Goal: Navigation & Orientation: Find specific page/section

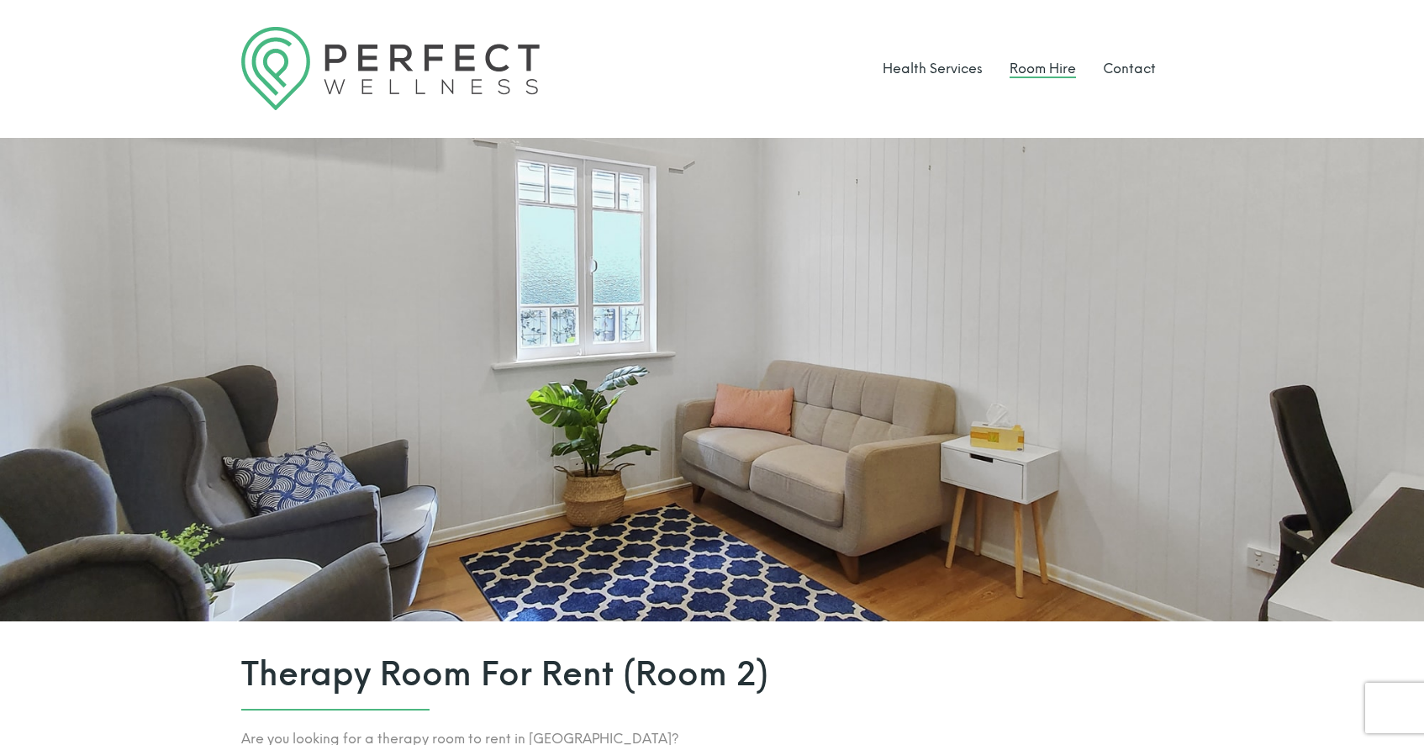
click at [650, 73] on link "Room Hire" at bounding box center [1042, 69] width 66 height 16
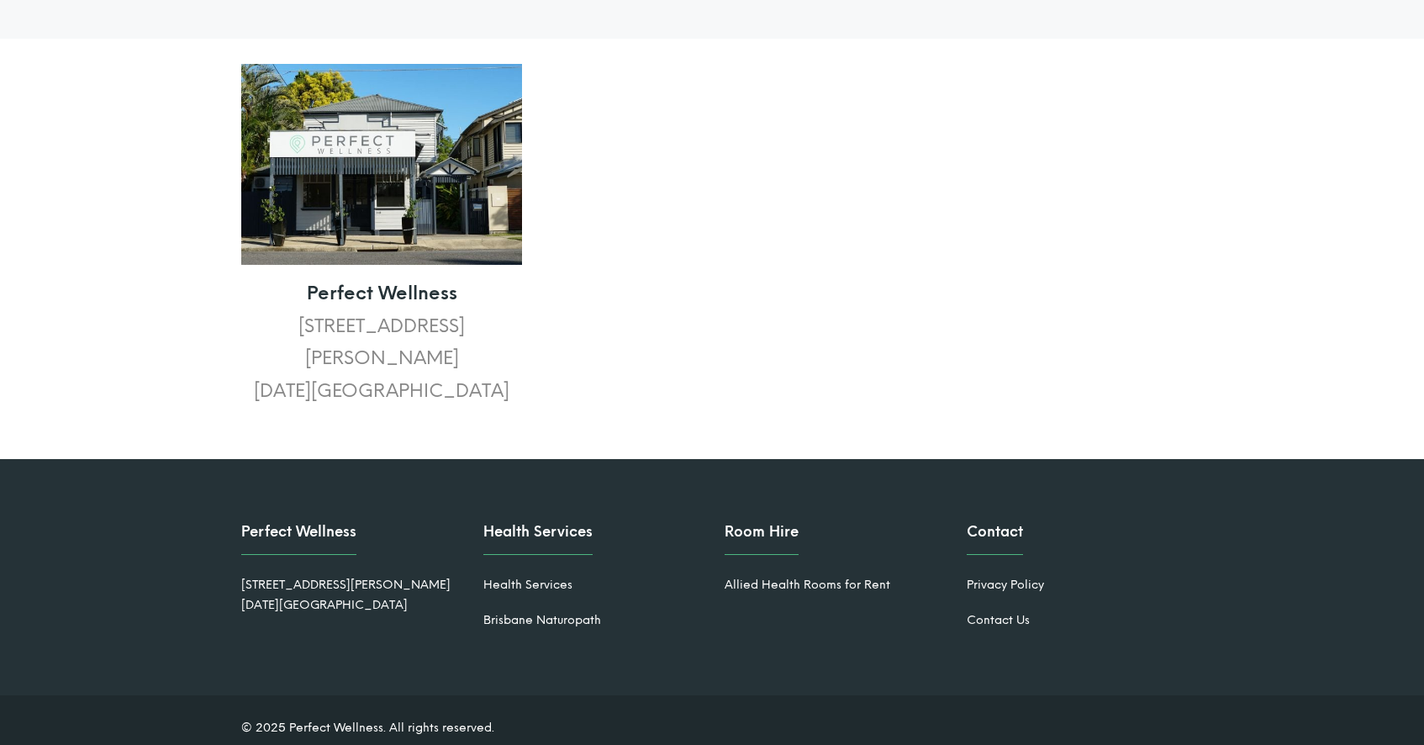
scroll to position [2714, 0]
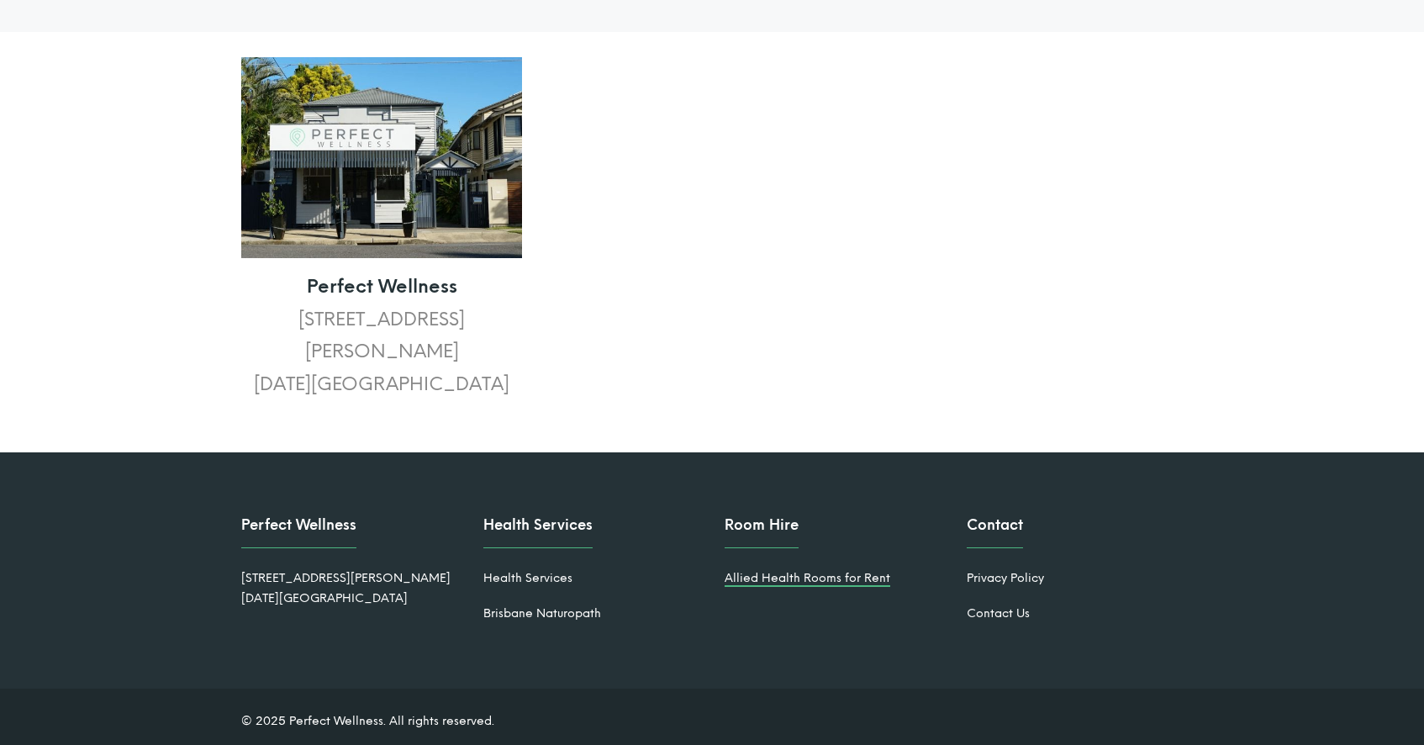
click at [778, 571] on link "Allied Health Rooms for Rent" at bounding box center [807, 578] width 166 height 14
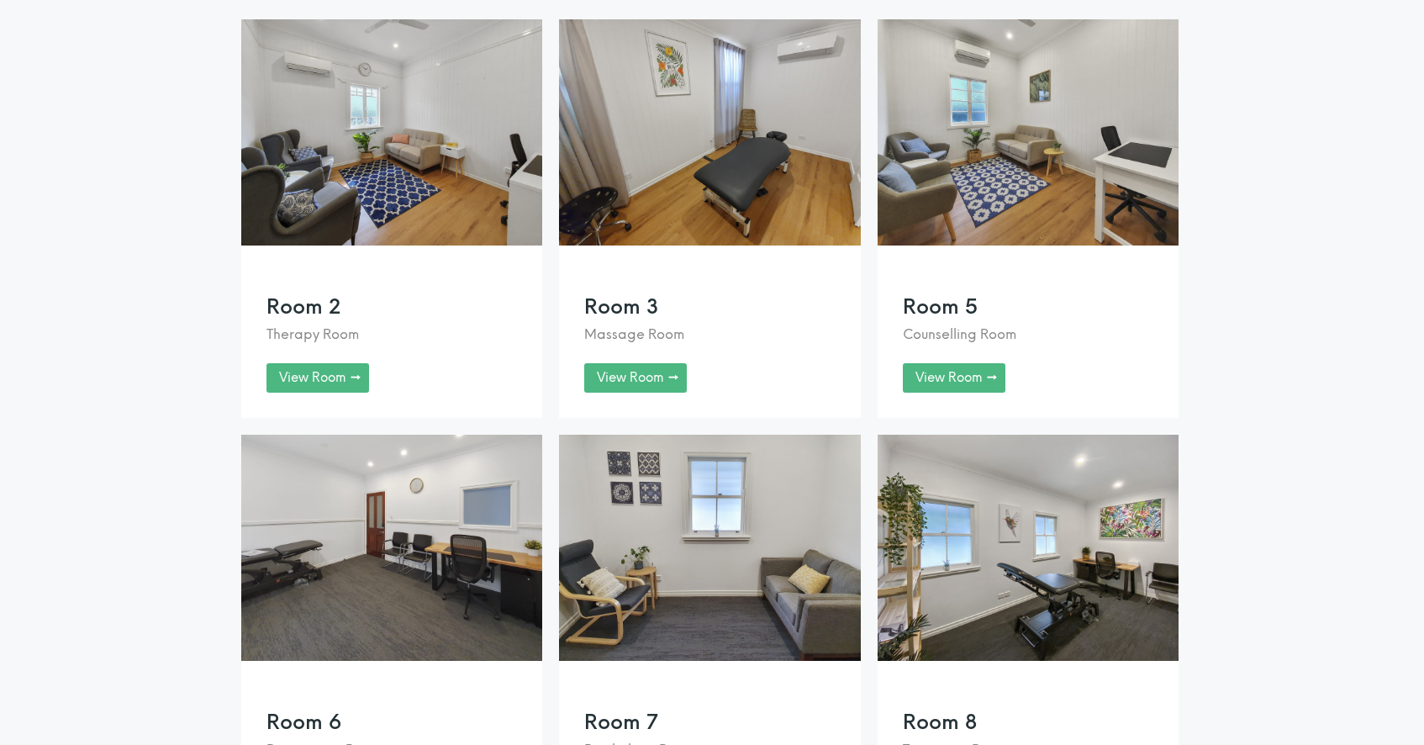
scroll to position [1451, 0]
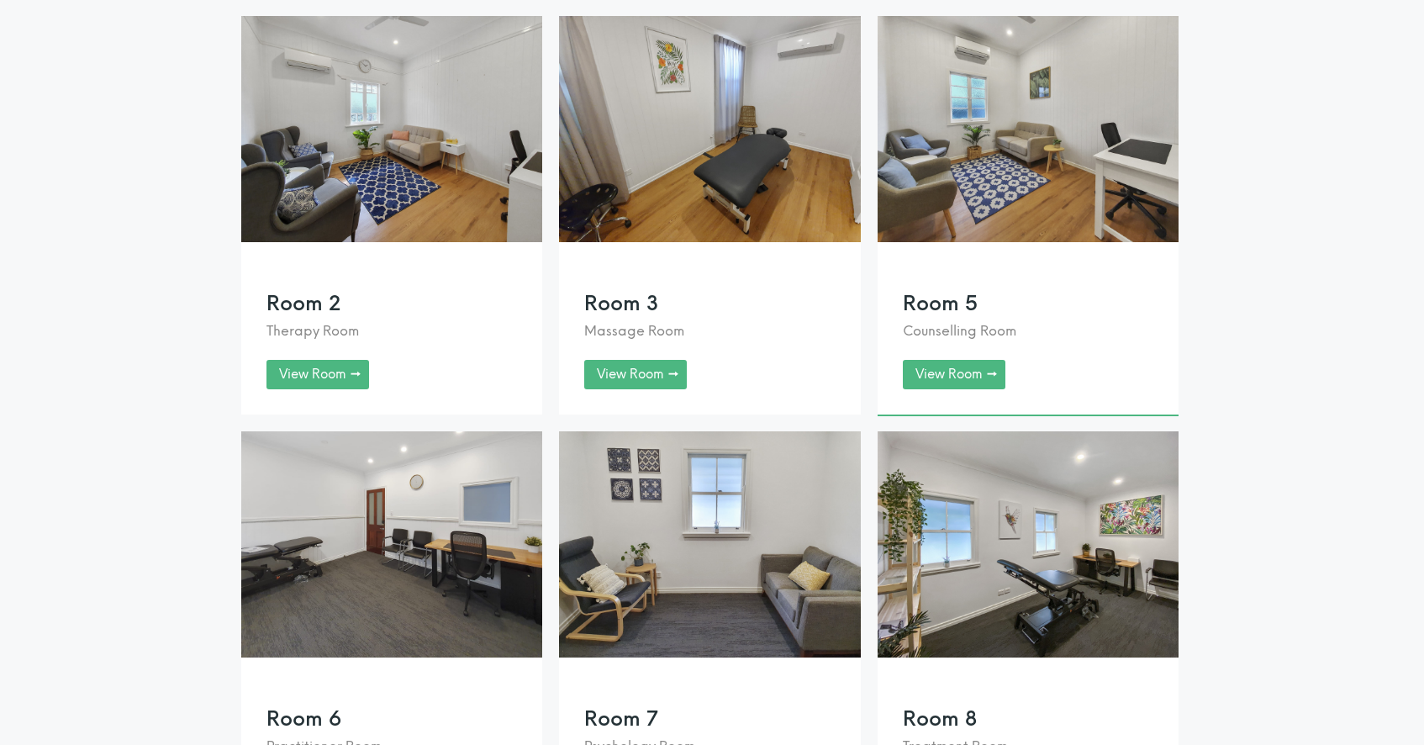
click at [940, 389] on link at bounding box center [1027, 215] width 301 height 398
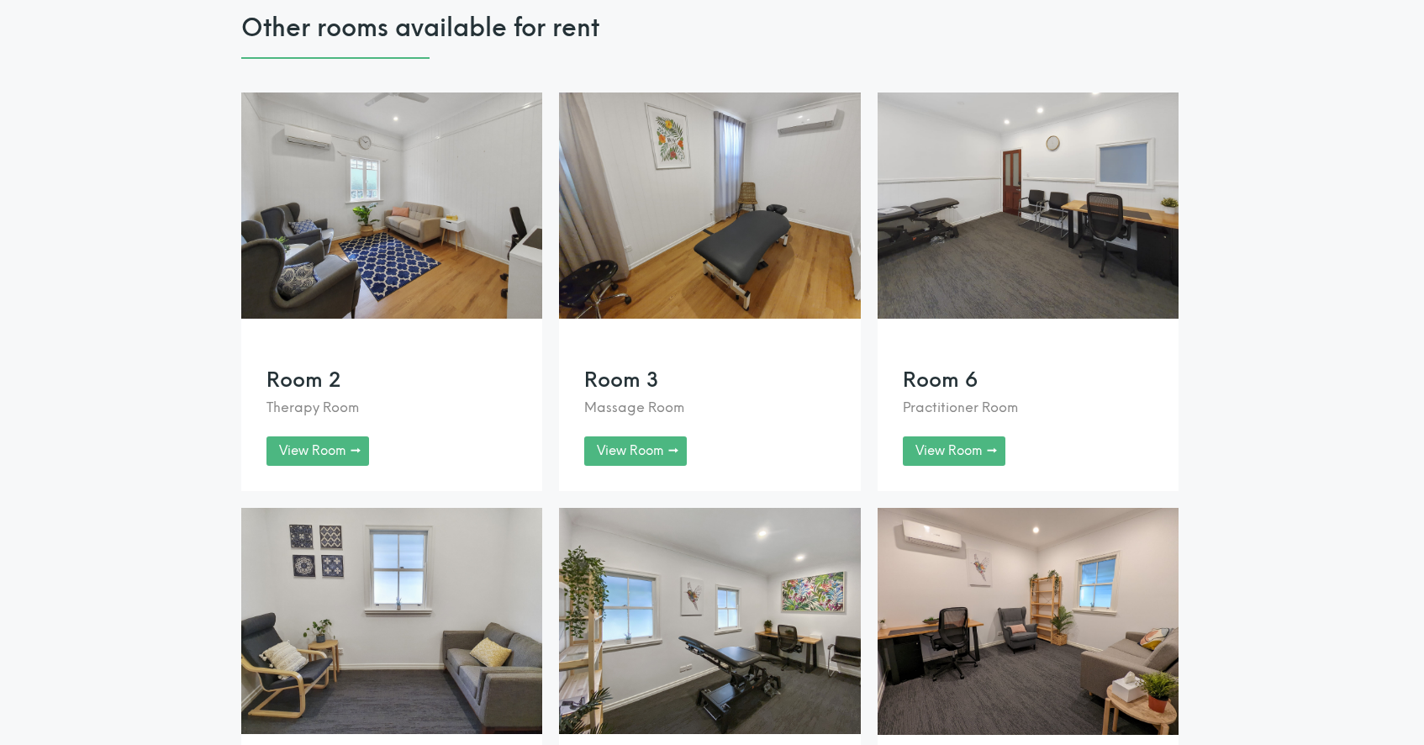
scroll to position [3025, 0]
